Goal: Task Accomplishment & Management: Use online tool/utility

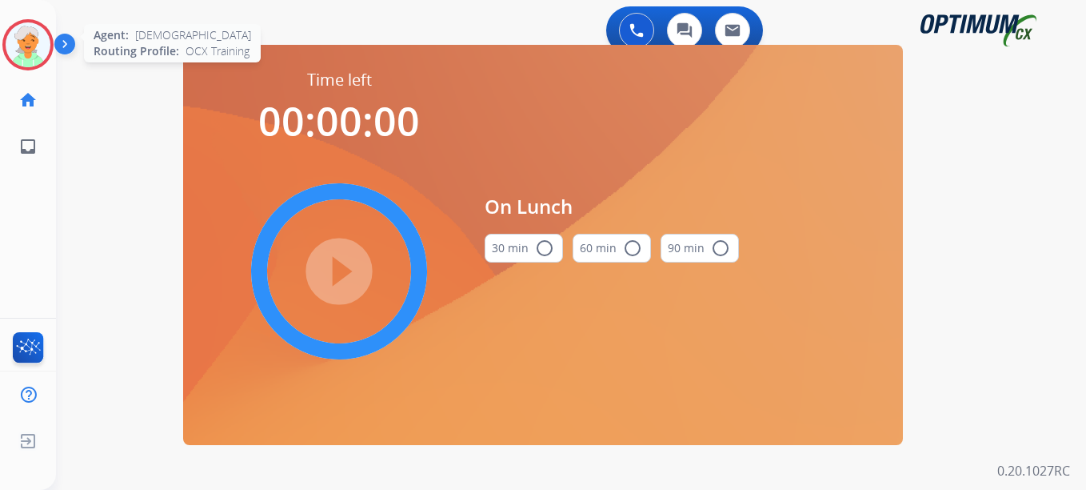
click at [17, 36] on img at bounding box center [28, 44] width 45 height 45
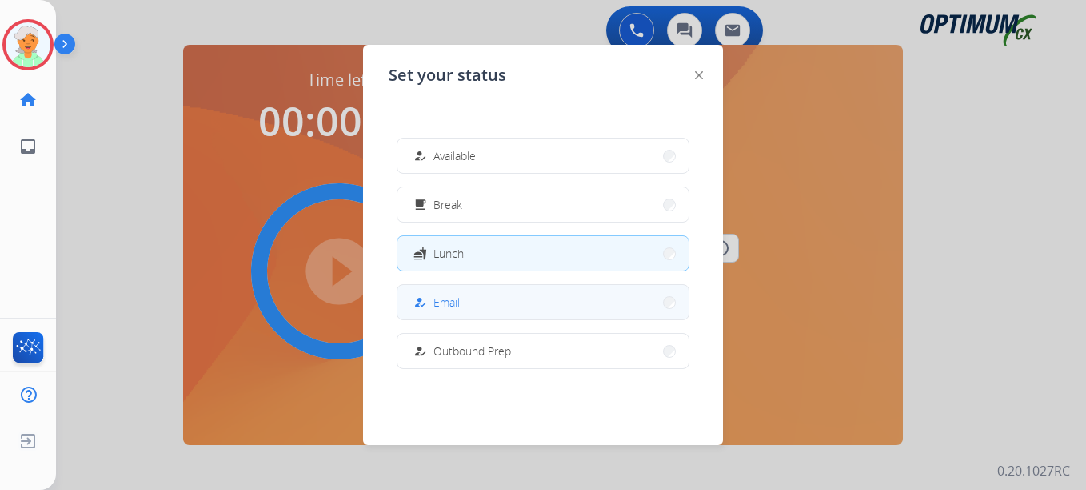
click at [467, 301] on button "how_to_reg Email" at bounding box center [543, 302] width 291 height 34
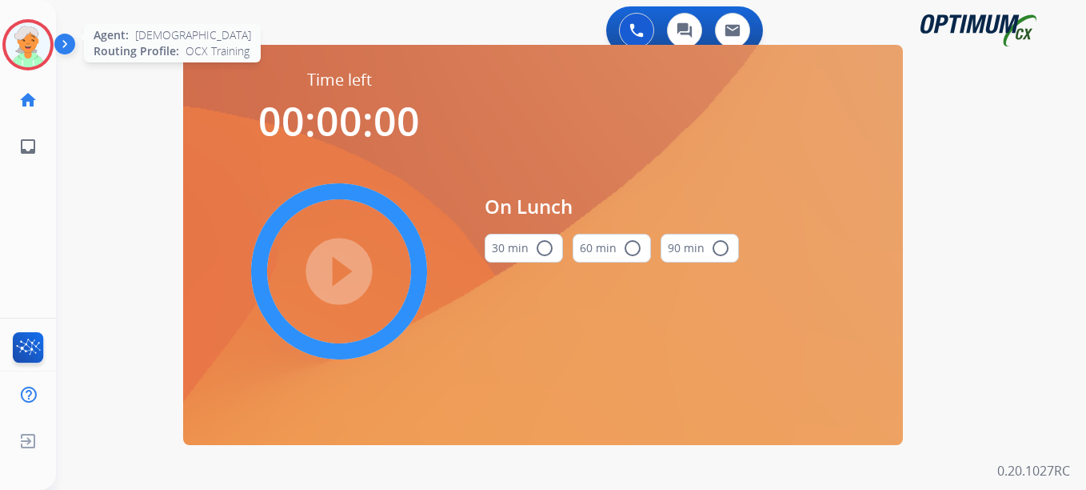
click at [15, 42] on img at bounding box center [28, 44] width 45 height 45
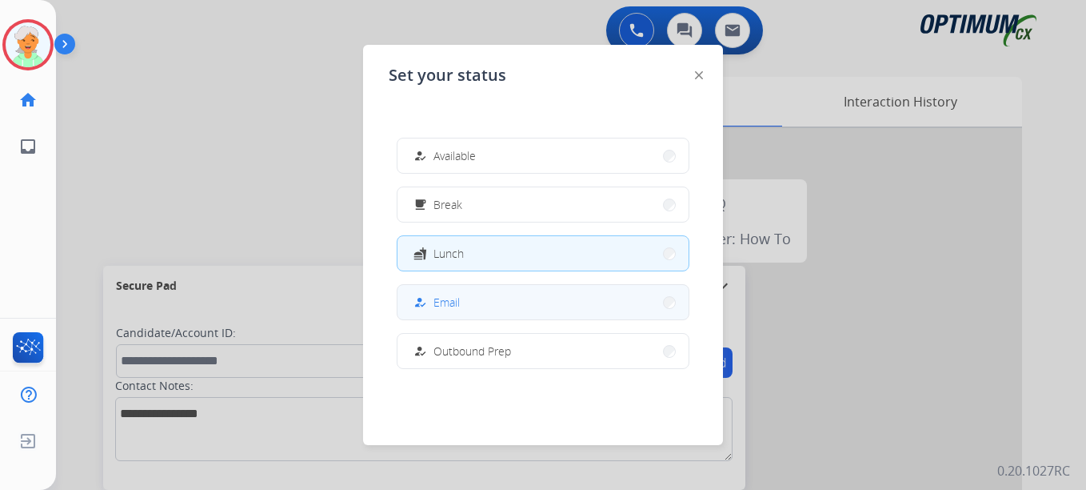
click at [483, 309] on button "how_to_reg Email" at bounding box center [543, 302] width 291 height 34
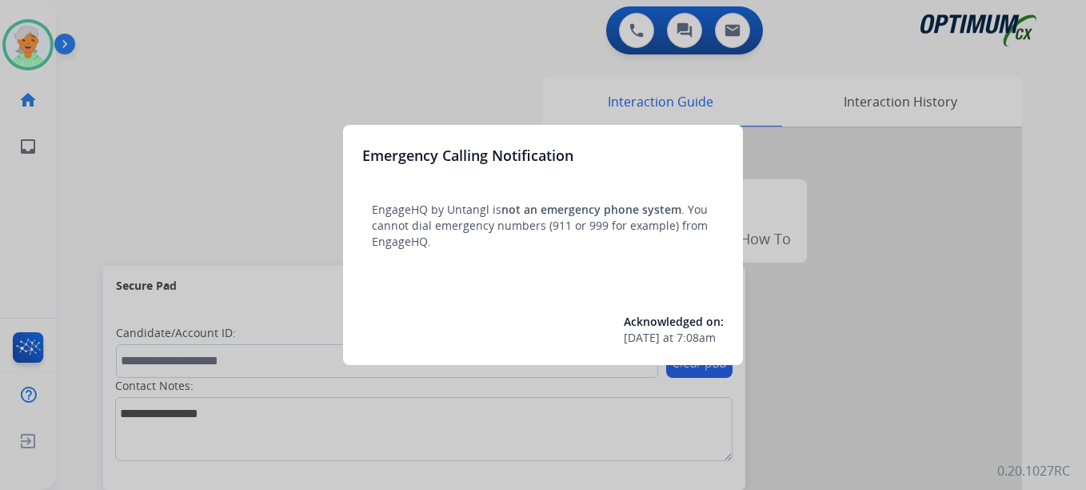
click at [46, 50] on div at bounding box center [543, 245] width 1086 height 490
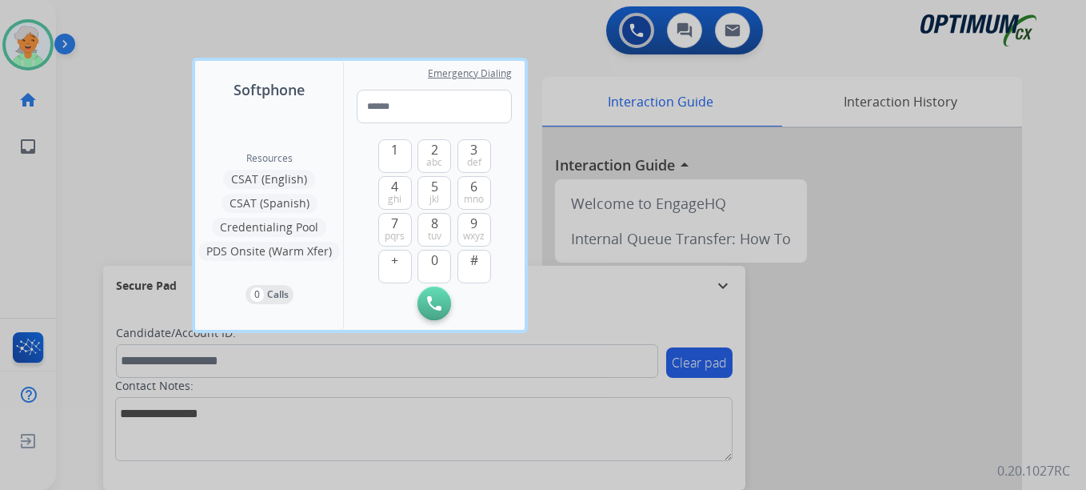
click at [46, 48] on div at bounding box center [543, 245] width 1086 height 490
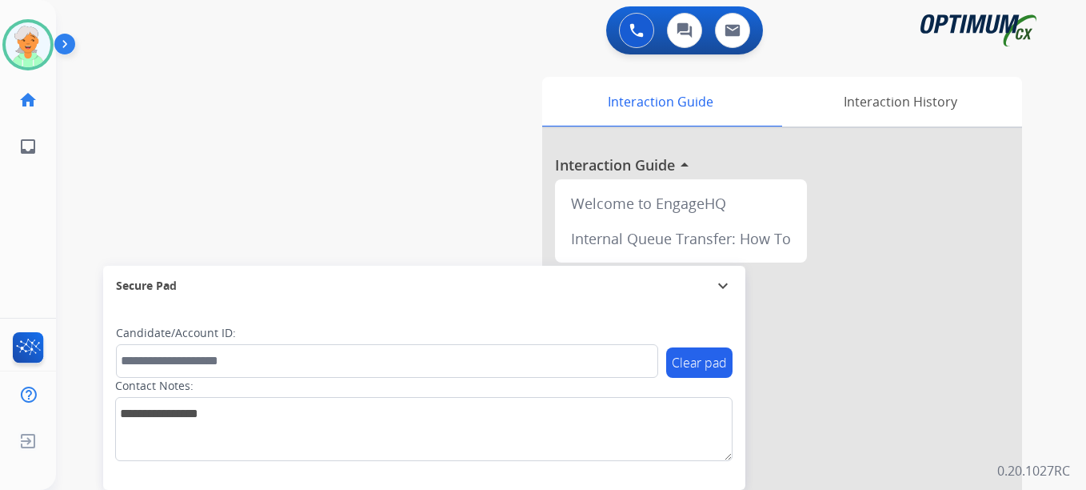
click at [46, 48] on img at bounding box center [28, 44] width 45 height 45
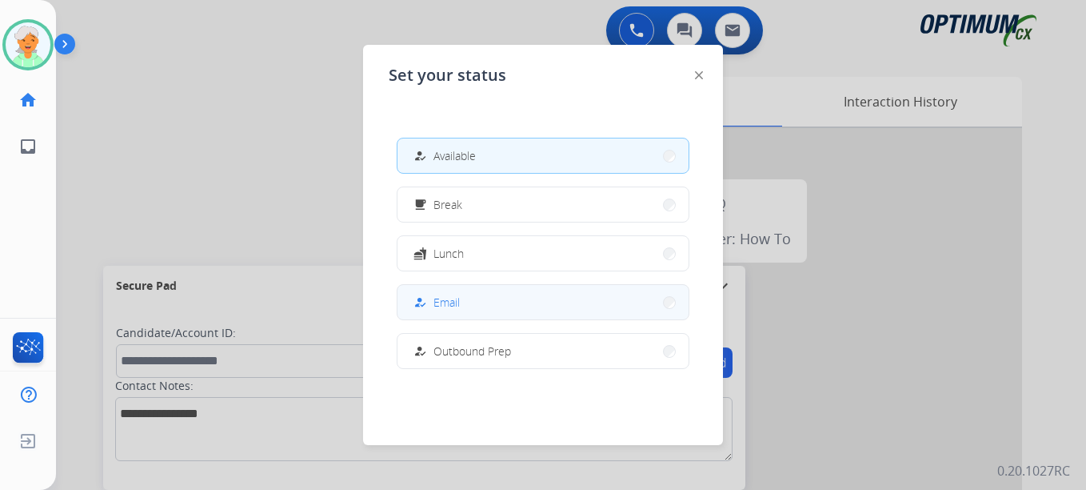
click at [434, 297] on div "how_to_reg Email" at bounding box center [435, 302] width 50 height 19
